Goal: Navigation & Orientation: Find specific page/section

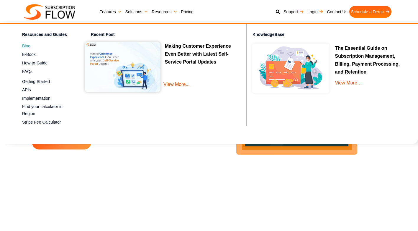
click at [27, 48] on span "Blog" at bounding box center [26, 46] width 8 height 6
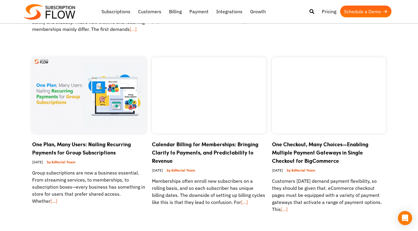
scroll to position [439, 0]
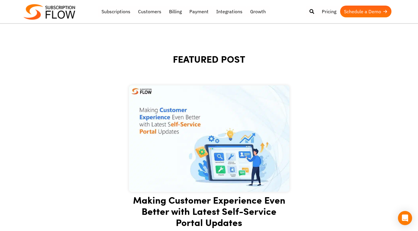
click at [62, 13] on img at bounding box center [50, 12] width 52 height 16
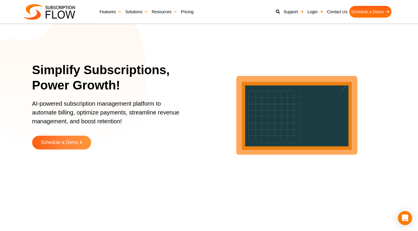
click at [188, 11] on link "Pricing" at bounding box center [187, 12] width 16 height 12
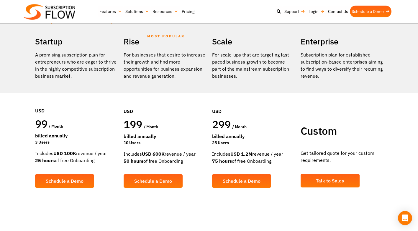
scroll to position [108, 0]
